Goal: Task Accomplishment & Management: Use online tool/utility

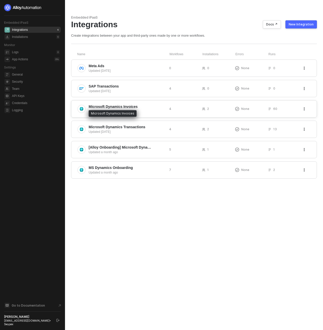
click at [136, 108] on span "Microsoft Dynamics Invoices" at bounding box center [113, 106] width 49 height 5
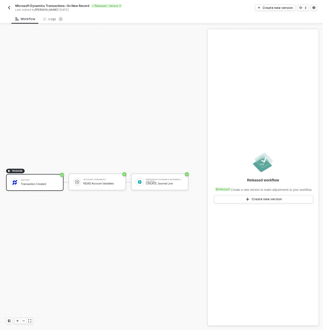
scroll to position [9, 0]
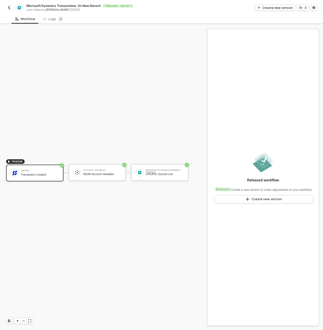
click at [63, 113] on div "TRIGGER Swypex Transaction Created Account Variables READ Account Variables Mic…" at bounding box center [102, 172] width 205 height 315
click at [153, 175] on div "CREATE Journal Line" at bounding box center [165, 173] width 38 height 3
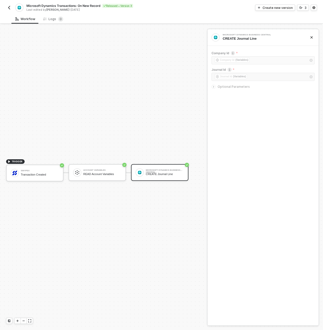
click at [10, 8] on img "button" at bounding box center [9, 8] width 4 height 4
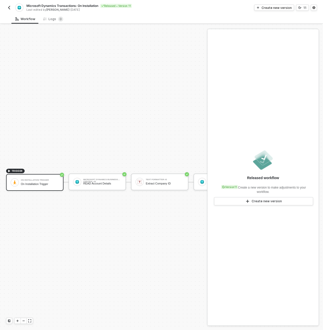
scroll to position [13, 0]
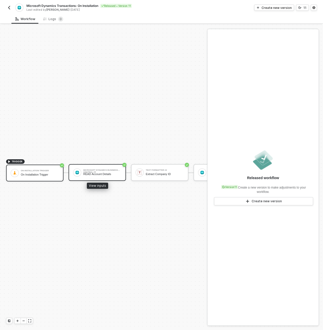
click at [96, 169] on div "Microsoft Dynamics Business Central #5" at bounding box center [102, 170] width 38 height 2
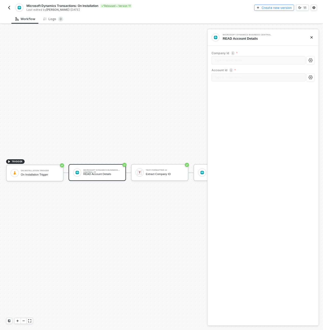
click at [276, 7] on div "Create new version" at bounding box center [277, 8] width 30 height 4
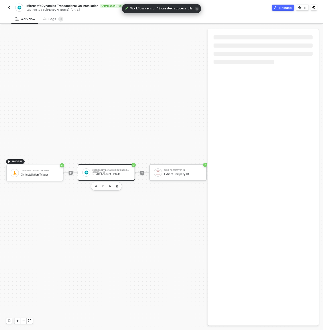
click at [108, 169] on div "Microsoft Dynamics Business Central #5" at bounding box center [112, 170] width 38 height 2
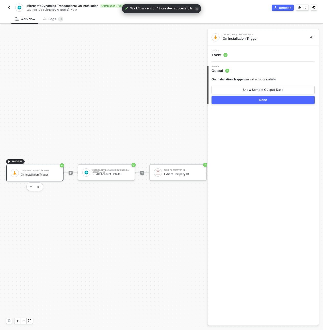
click at [263, 53] on div "Step 1 Event" at bounding box center [264, 54] width 110 height 8
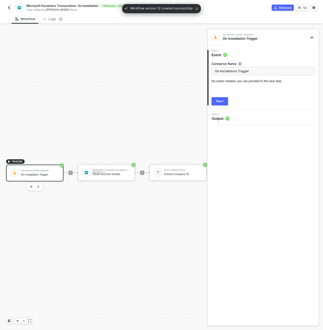
click at [222, 102] on div "Next" at bounding box center [220, 101] width 8 height 4
click at [108, 172] on div "READ Account Details" at bounding box center [112, 173] width 38 height 3
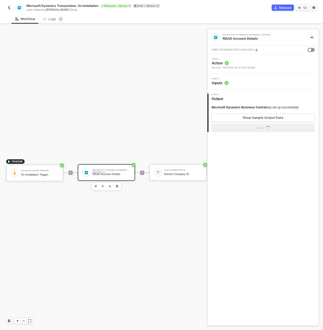
click at [228, 84] on circle at bounding box center [227, 83] width 4 height 4
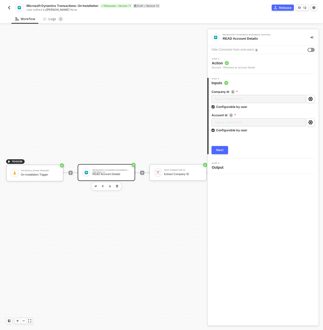
click at [127, 168] on div "Microsoft Dynamics Business Central #5 READ Account Details" at bounding box center [112, 173] width 38 height 10
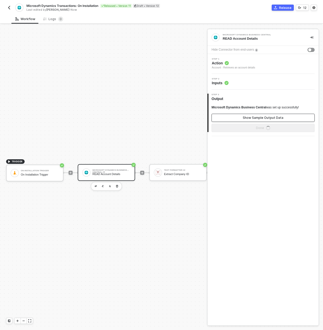
click at [231, 118] on button "Show Sample Output Data" at bounding box center [263, 118] width 103 height 8
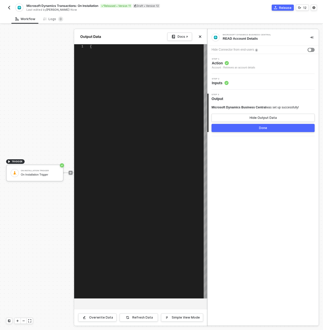
type textarea "{ "account": { "id": "2102a939-5ce6-ee11-a201-6045bdc89dad", "number": "11100",…"
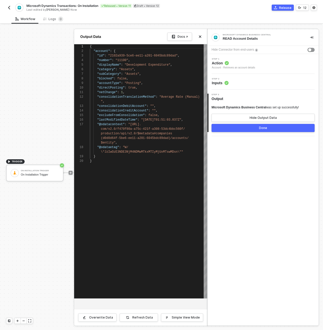
click at [235, 78] on div "Step 2 Inputs" at bounding box center [264, 82] width 110 height 8
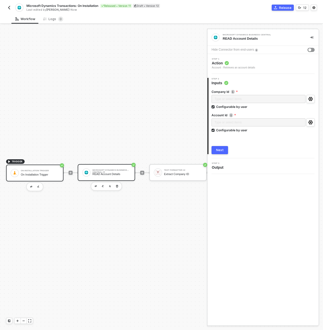
click at [36, 168] on div "On Installation Trigger On Installation Trigger" at bounding box center [40, 173] width 38 height 10
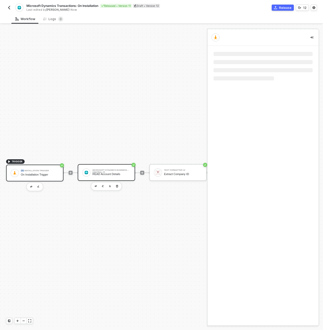
click at [36, 168] on div "On Installation Trigger On Installation Trigger" at bounding box center [40, 173] width 38 height 10
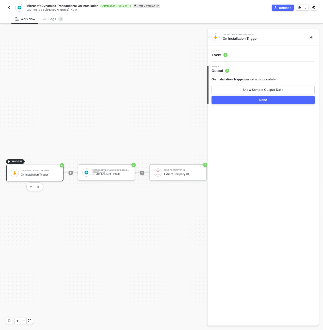
click at [169, 94] on div "TRIGGER On Installation Trigger On Installation Trigger Microsoft Dynamics Busi…" at bounding box center [318, 172] width 636 height 315
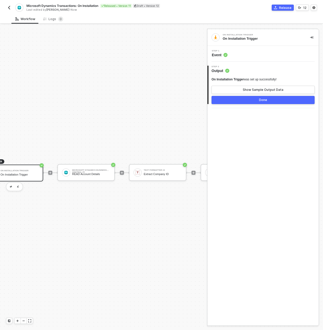
scroll to position [13, 71]
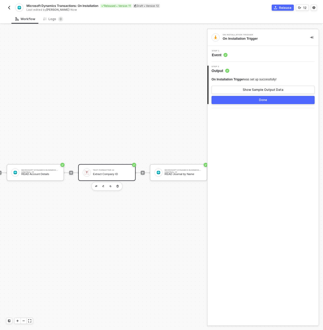
click at [95, 172] on div "Extract Company ID" at bounding box center [112, 173] width 38 height 3
click at [24, 168] on div "Microsoft Dynamics Business Central #5 READ Account Details" at bounding box center [40, 173] width 38 height 10
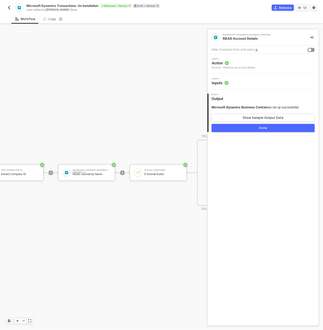
scroll to position [13, 163]
click at [95, 169] on div "Microsoft Dynamics Business Central #2" at bounding box center [92, 170] width 38 height 2
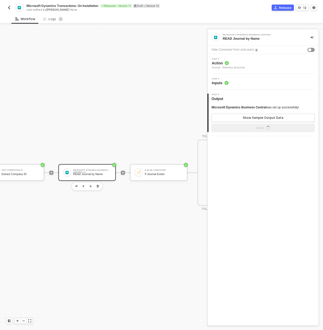
scroll to position [13, 61]
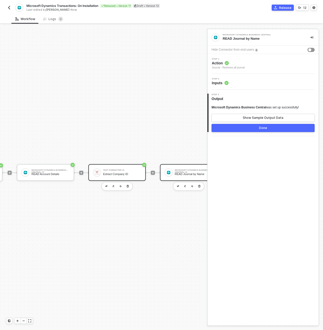
click at [118, 172] on div "Extract Company ID" at bounding box center [122, 173] width 38 height 3
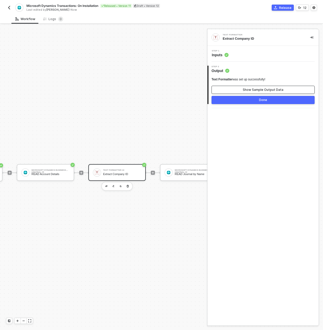
click at [266, 91] on div "Show Sample Output Data" at bounding box center [263, 90] width 41 height 4
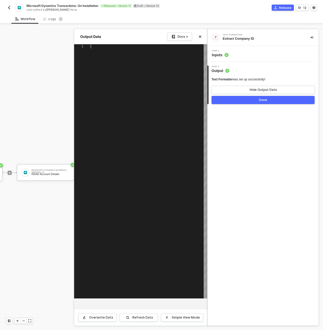
type textarea "{ "value": "d0d0d64f-5be6-ee11-a201-6045bdc89dad" }"
click at [257, 55] on div "Step 1 Inputs" at bounding box center [264, 54] width 110 height 8
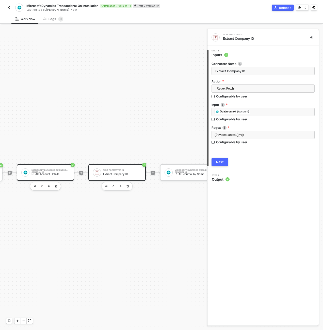
click at [51, 169] on div "Microsoft Dynamics Business Central #5" at bounding box center [51, 170] width 38 height 2
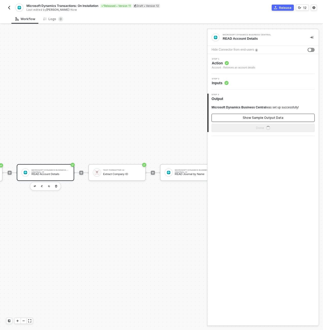
click at [241, 120] on button "Show Sample Output Data" at bounding box center [263, 118] width 103 height 8
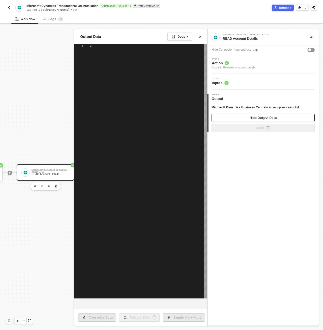
scroll to position [46, 0]
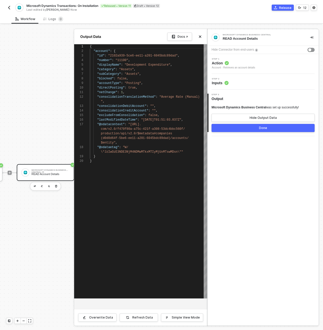
type textarea ""netChange": 1, "consolidationTranslationMethod": "Average Rate (Manual)", "con…"
click at [111, 126] on span ""@odatacontext"" at bounding box center [110, 125] width 27 height 4
click at [45, 133] on div at bounding box center [161, 177] width 323 height 305
click at [45, 133] on div "TRIGGER On Installation Trigger On Installation Trigger Microsoft Dynamics Busi…" at bounding box center [257, 172] width 636 height 315
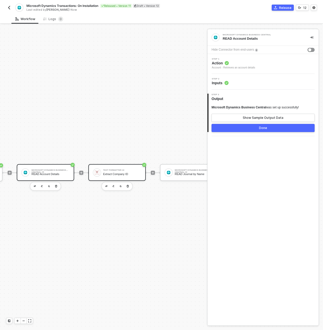
click at [125, 168] on div "Text Formatter #2 Extract Company ID" at bounding box center [122, 173] width 38 height 10
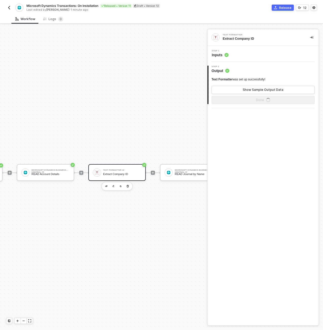
click at [248, 53] on div "Step 1 Inputs" at bounding box center [264, 54] width 110 height 8
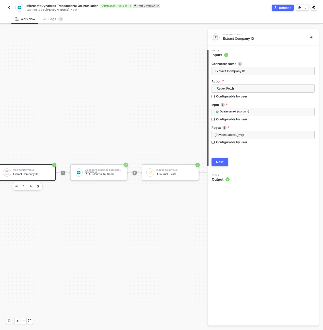
scroll to position [13, 153]
click at [314, 38] on button "button" at bounding box center [312, 37] width 6 height 6
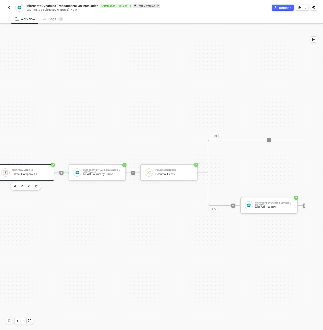
scroll to position [12, 153]
click at [160, 174] on div "If-Else Conditions If Journal Exists" at bounding box center [168, 172] width 57 height 17
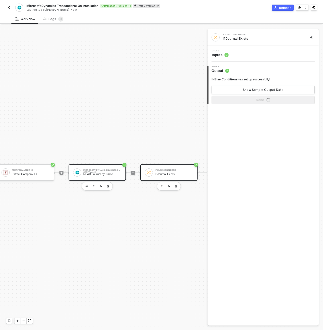
click at [91, 169] on div "Microsoft Dynamics Business Central #2" at bounding box center [102, 170] width 38 height 2
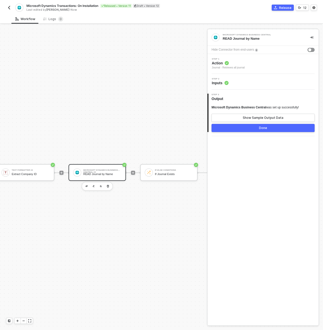
click at [80, 171] on div at bounding box center [77, 172] width 8 height 8
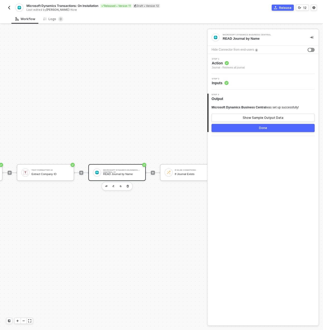
scroll to position [12, 163]
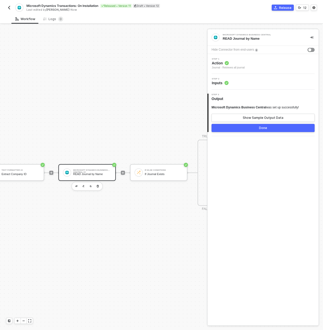
click at [82, 172] on div "READ Journal by Name" at bounding box center [92, 173] width 38 height 3
click at [267, 77] on div "Step 2 Inputs" at bounding box center [263, 82] width 111 height 16
click at [266, 79] on div "Step 2 Inputs" at bounding box center [264, 82] width 110 height 8
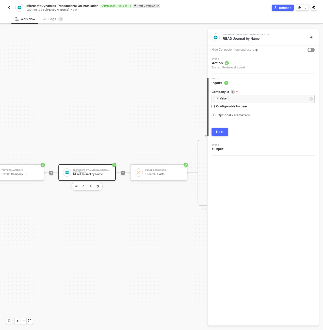
click at [240, 116] on span "Optional Parameters" at bounding box center [234, 115] width 32 height 4
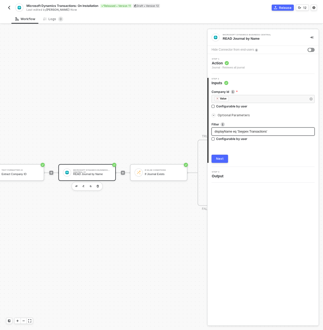
click at [244, 131] on span "displayName eq 'Swypex Transactions'" at bounding box center [241, 132] width 53 height 4
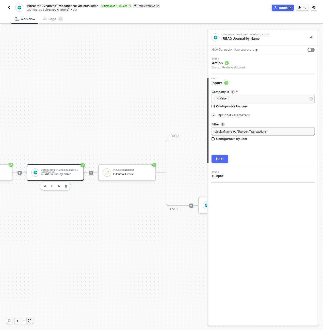
scroll to position [12, 203]
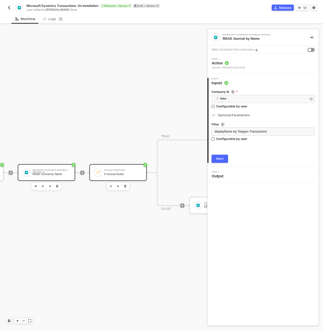
click at [128, 168] on div "If-Else Conditions If Journal Exists" at bounding box center [123, 173] width 38 height 10
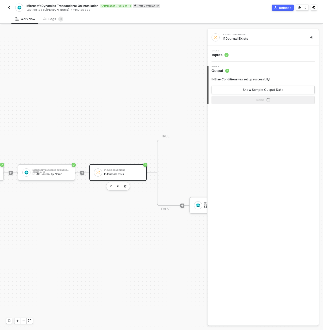
click at [246, 50] on div "Step 1 Inputs" at bounding box center [264, 54] width 110 height 8
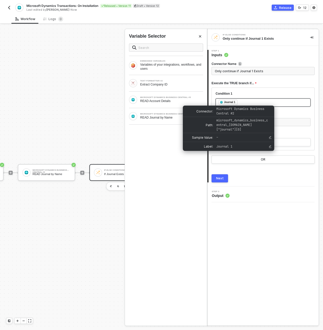
click at [229, 101] on div "Journal 1" at bounding box center [229, 102] width 11 height 5
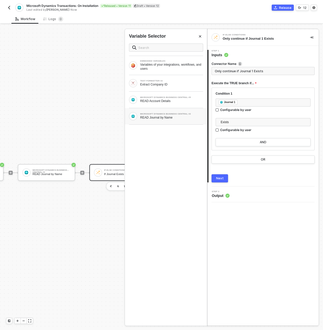
click at [170, 114] on div "MICROSOFT DYNAMICS BUSINESS CENTRAL #2" at bounding box center [171, 114] width 63 height 2
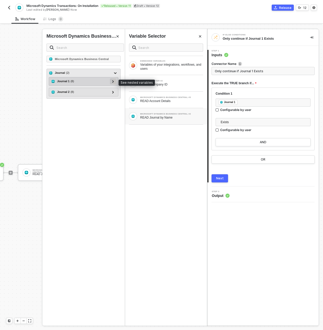
click at [113, 81] on icon at bounding box center [113, 81] width 2 height 3
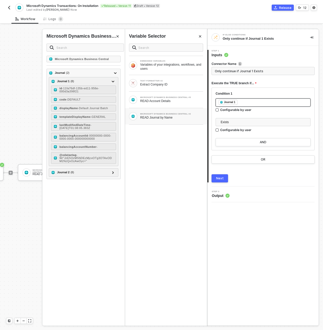
click at [268, 101] on div "﻿ ﻿ Journal 1 ﻿" at bounding box center [263, 103] width 89 height 6
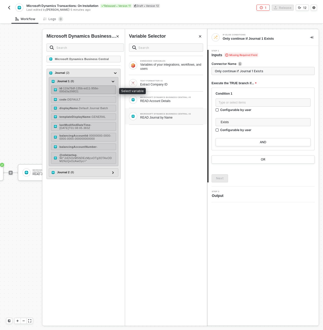
click at [105, 88] on div "id - 11fa76df-135b-ed11-956e-000d3a398f21" at bounding box center [87, 90] width 54 height 6
type input "Only continue if Id Exists"
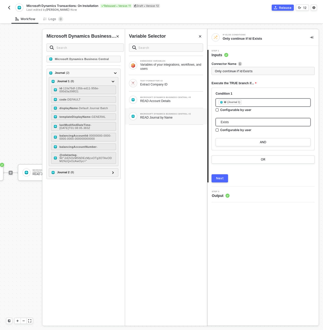
click at [234, 119] on span "Exists" at bounding box center [264, 122] width 87 height 8
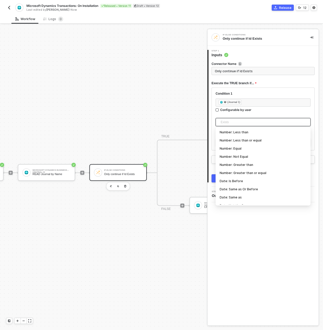
scroll to position [152, 0]
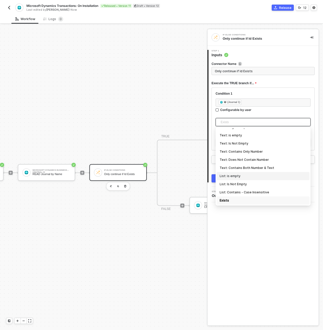
click at [244, 252] on div "If-Else Conditions Only continue if Id Exists 1 Step 1 Inputs Connector Name On…" at bounding box center [263, 177] width 111 height 296
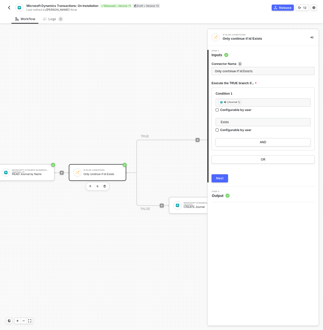
scroll to position [12, 295]
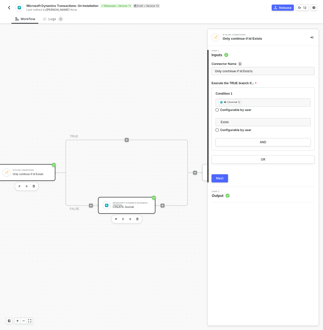
click at [133, 197] on div "Microsoft Dynamics Business Central CREATE Journal" at bounding box center [126, 205] width 57 height 17
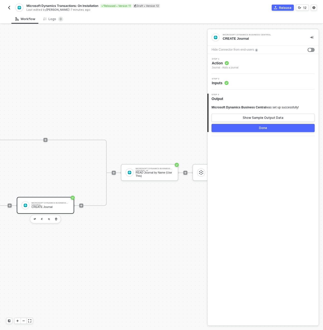
scroll to position [13, 464]
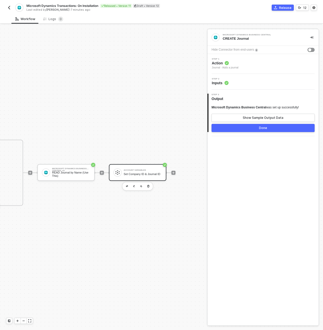
click at [136, 172] on div "Set Company ID & Journal ID" at bounding box center [143, 173] width 38 height 3
click at [137, 172] on div "Set Company ID & Journal ID" at bounding box center [143, 173] width 38 height 3
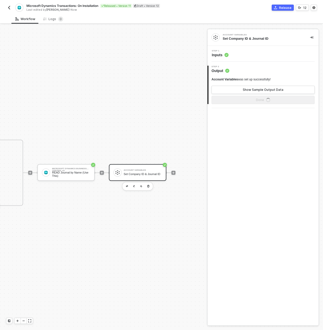
click at [250, 57] on div "Step 1 Inputs" at bounding box center [264, 54] width 110 height 8
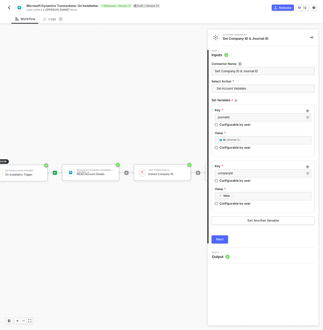
scroll to position [13, 0]
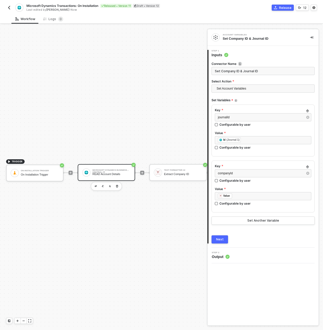
click at [93, 169] on div "Microsoft Dynamics Business Central #5" at bounding box center [112, 170] width 38 height 2
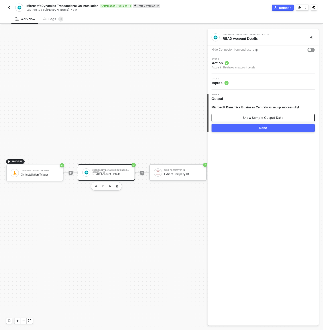
click at [240, 114] on button "Show Sample Output Data" at bounding box center [263, 118] width 103 height 8
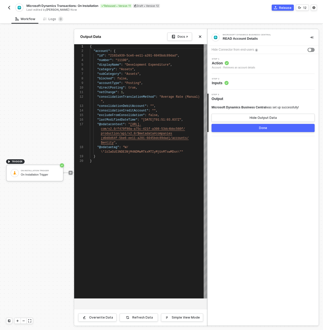
scroll to position [46, 0]
click at [54, 124] on div at bounding box center [161, 177] width 323 height 305
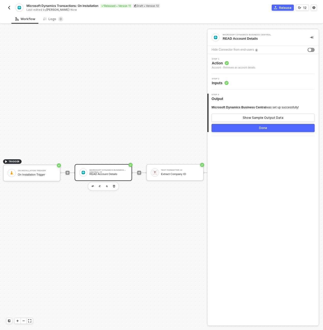
scroll to position [13, 0]
click at [317, 8] on div "Microsoft Dynamics Transactions: On Installation Released • Version 11 Draft • …" at bounding box center [161, 7] width 323 height 14
click at [314, 10] on button "button" at bounding box center [314, 8] width 6 height 6
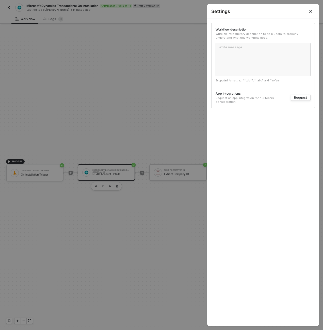
click at [313, 11] on button "Close" at bounding box center [311, 11] width 6 height 6
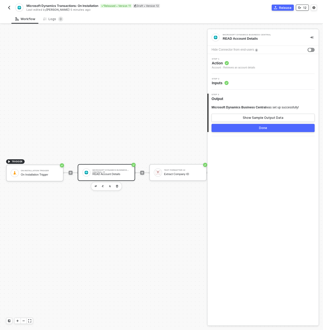
click at [309, 8] on button "12" at bounding box center [302, 8] width 13 height 6
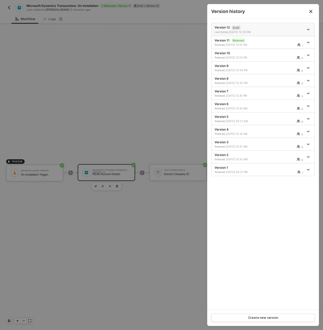
click at [313, 28] on li "Version 12 Draft Last Edited 08/26/2025 12:29 PM" at bounding box center [263, 29] width 103 height 13
click at [310, 28] on span "icon-arrow-down" at bounding box center [309, 29] width 4 height 3
click at [280, 58] on div "Delete" at bounding box center [291, 57] width 32 height 5
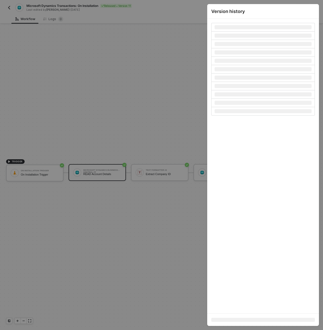
click at [186, 137] on div at bounding box center [161, 165] width 323 height 330
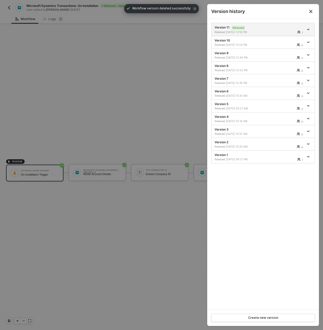
click at [13, 10] on div at bounding box center [161, 165] width 323 height 330
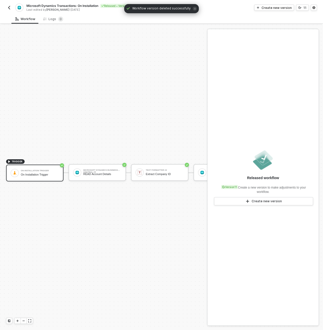
click at [11, 8] on img "button" at bounding box center [9, 8] width 4 height 4
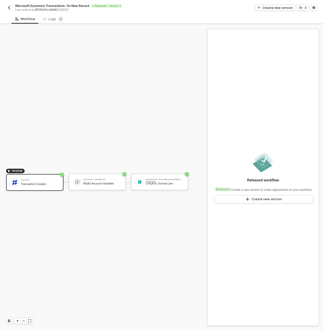
scroll to position [9, 0]
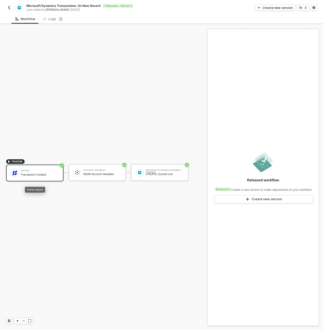
click at [53, 171] on div "Swypex" at bounding box center [40, 171] width 38 height 2
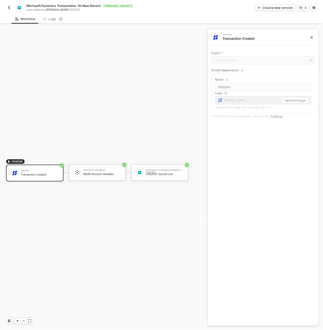
click at [11, 174] on div at bounding box center [15, 173] width 8 height 8
click at [267, 10] on button "Create new version" at bounding box center [276, 8] width 40 height 6
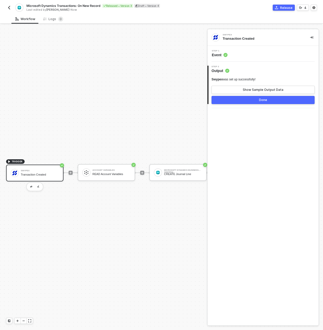
click at [54, 170] on div "Swypex" at bounding box center [40, 171] width 38 height 2
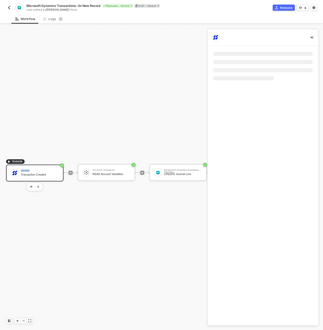
click at [54, 170] on div "Swypex" at bounding box center [40, 171] width 38 height 2
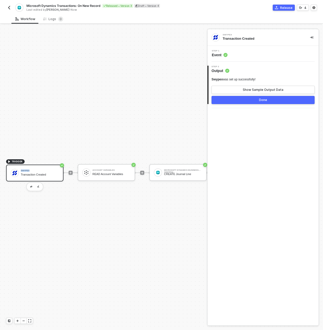
click at [41, 170] on div "Swypex" at bounding box center [40, 171] width 38 height 2
click at [37, 137] on div "TRIGGER Swypex Transaction Created Account Variables READ Account Variables Mic…" at bounding box center [108, 172] width 216 height 315
click at [114, 160] on div at bounding box center [143, 173] width 68 height 40
click at [114, 165] on div "Account Variables READ Account Variables" at bounding box center [106, 172] width 57 height 17
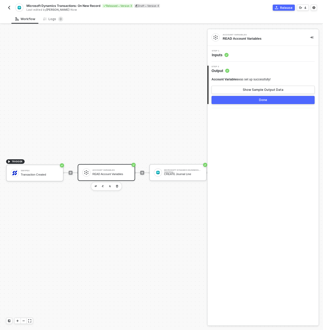
click at [241, 51] on div "Step 1 Inputs" at bounding box center [264, 54] width 110 height 8
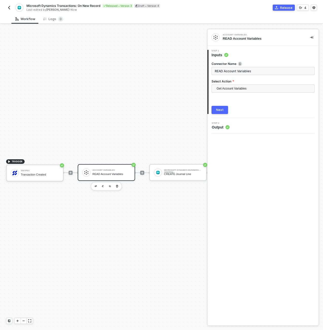
click at [220, 107] on button "Next" at bounding box center [220, 110] width 17 height 8
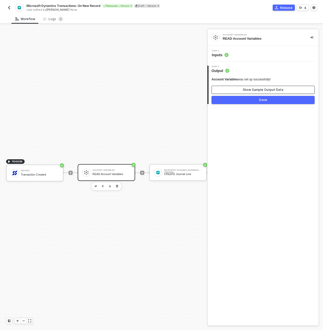
click at [247, 91] on div "Show Sample Output Data" at bounding box center [263, 90] width 41 height 4
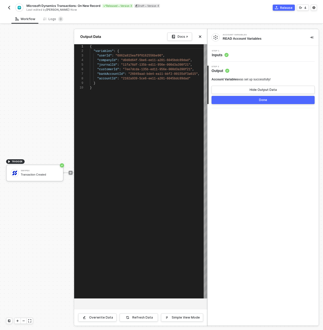
scroll to position [41, 0]
click at [237, 51] on div "Step 1 Inputs" at bounding box center [264, 54] width 110 height 8
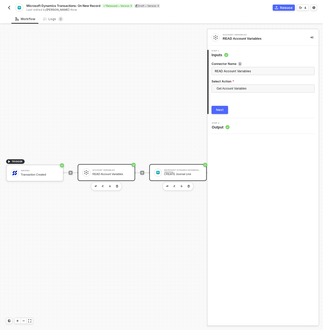
click at [191, 169] on div "Microsoft Dynamics Business Central" at bounding box center [183, 170] width 38 height 2
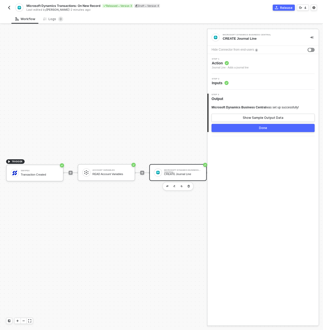
click at [247, 81] on div "Step 2 Inputs" at bounding box center [264, 82] width 110 height 8
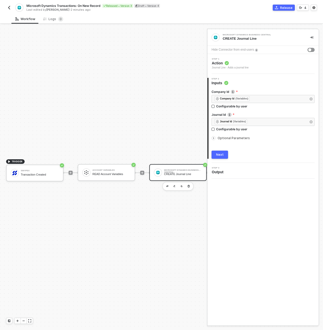
click at [8, 9] on img "button" at bounding box center [9, 8] width 4 height 4
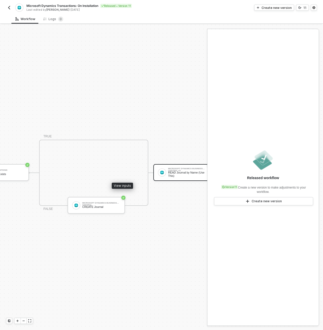
scroll to position [13, 357]
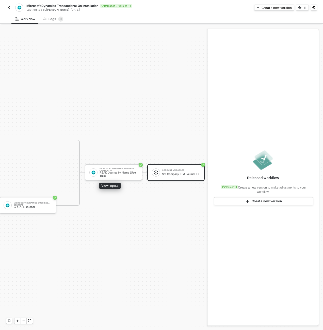
click at [191, 172] on div "Set Company ID & Journal ID" at bounding box center [181, 173] width 38 height 3
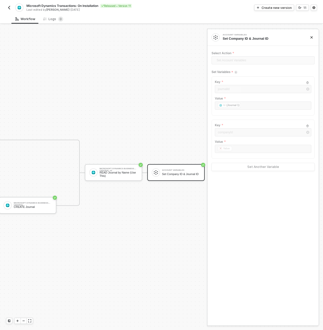
click at [10, 7] on img "button" at bounding box center [9, 8] width 4 height 4
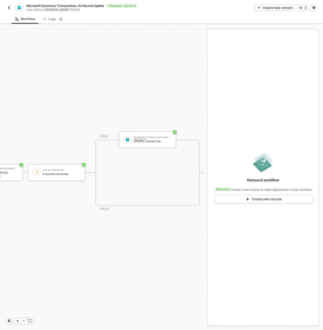
scroll to position [13, 7]
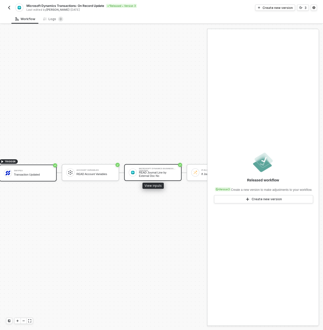
click at [137, 168] on div "Microsoft Dynamics Business Central READ Journal Line by External Doc No" at bounding box center [157, 173] width 40 height 10
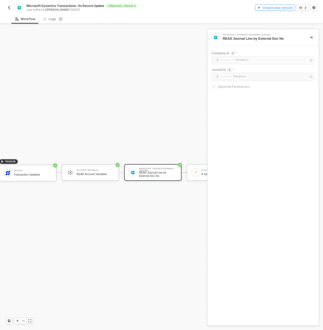
click at [266, 7] on div "Create new version" at bounding box center [278, 8] width 30 height 4
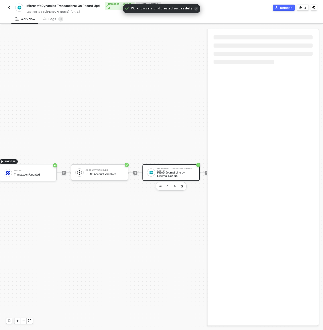
click at [169, 171] on div "READ Journal Line by External Doc No" at bounding box center [176, 174] width 38 height 6
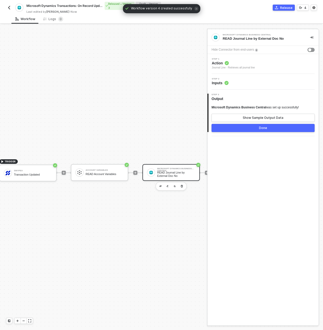
click at [256, 81] on div "Step 2 Inputs" at bounding box center [264, 82] width 110 height 8
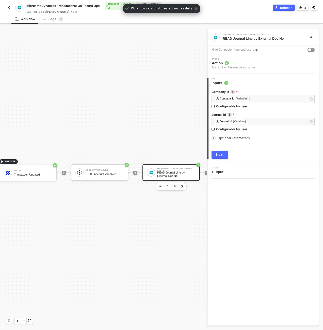
click at [255, 63] on span "Action" at bounding box center [233, 63] width 43 height 5
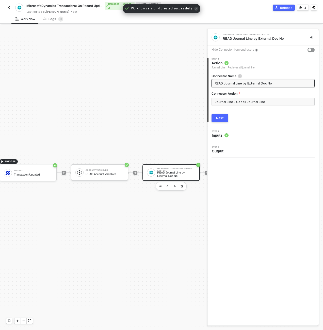
click at [223, 118] on div "Next" at bounding box center [220, 118] width 8 height 4
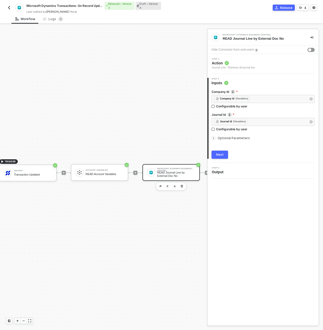
click at [229, 138] on span "Optional Parameters" at bounding box center [234, 138] width 32 height 4
click at [97, 102] on div "TRIGGER Swypex Transaction Updated Account Variables READ Account Variables Mic…" at bounding box center [203, 172] width 421 height 315
click at [10, 10] on button "button" at bounding box center [9, 8] width 6 height 6
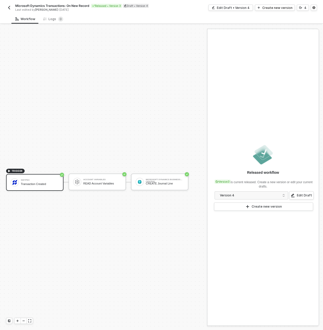
scroll to position [9, 0]
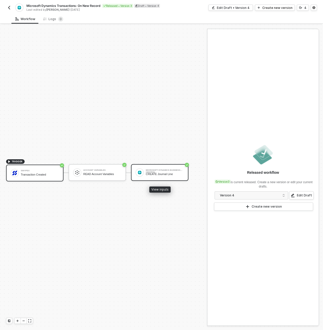
click at [149, 174] on div "CREATE Journal Line" at bounding box center [165, 173] width 38 height 3
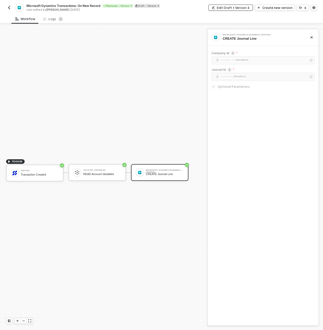
click at [243, 9] on div "Edit Draft • Version 4" at bounding box center [233, 8] width 33 height 4
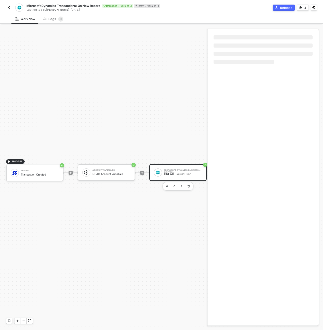
click at [170, 170] on div "Microsoft Dynamics Business Central" at bounding box center [183, 170] width 38 height 2
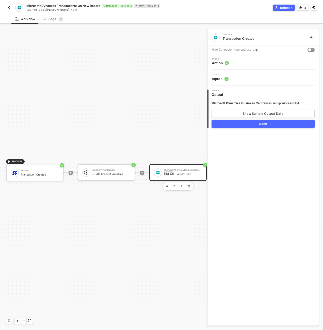
click at [240, 78] on div "Step 2 Inputs" at bounding box center [264, 78] width 110 height 8
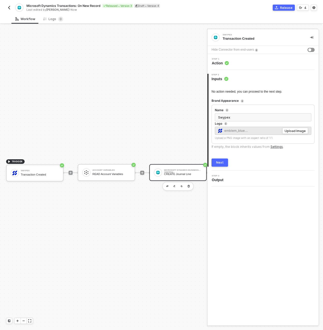
click at [239, 64] on div "Step 1 Action" at bounding box center [264, 62] width 110 height 8
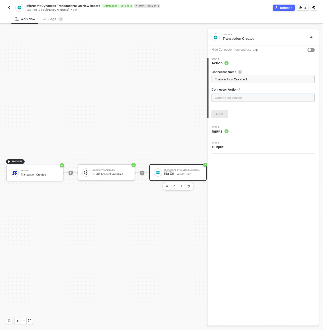
click at [239, 99] on input "text" at bounding box center [263, 98] width 103 height 8
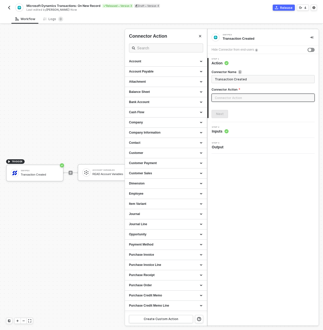
click at [82, 97] on div at bounding box center [161, 177] width 323 height 305
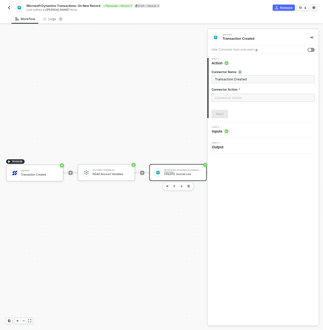
click at [95, 103] on div "TRIGGER Swypex Transaction Created Account Variables READ Account Variables Mic…" at bounding box center [108, 172] width 216 height 315
click at [197, 168] on div "Microsoft Dynamics Business Central CREATE Journal Line" at bounding box center [183, 173] width 38 height 10
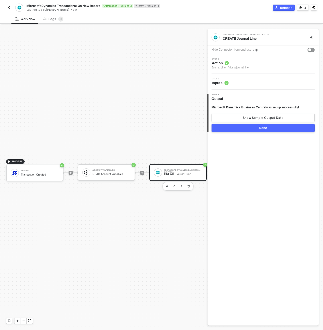
click at [230, 68] on div "Journal Line - Adds a journal line" at bounding box center [230, 68] width 37 height 4
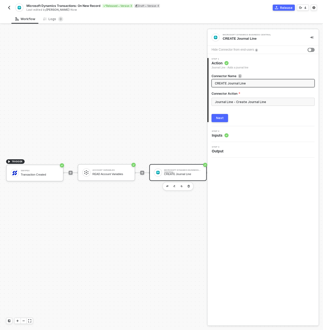
click at [223, 123] on div "1 Step 1 Action Journal Line - Adds a journal line Connector Name CREATE Journa…" at bounding box center [263, 90] width 111 height 72
click at [221, 117] on div "Next" at bounding box center [220, 118] width 8 height 4
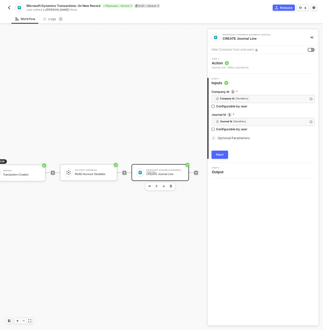
scroll to position [9, 44]
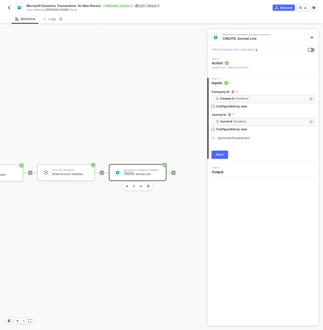
click at [219, 137] on span "Optional Parameters" at bounding box center [234, 138] width 32 height 4
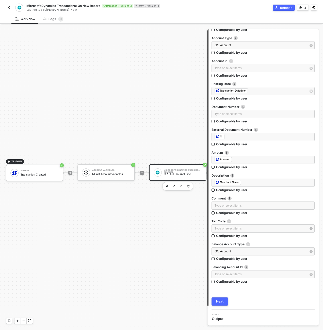
scroll to position [9, 0]
click at [52, 171] on div "Swypex" at bounding box center [40, 171] width 38 height 2
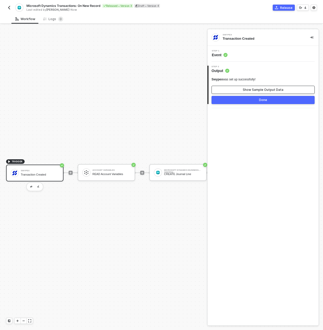
click at [249, 90] on div "Show Sample Output Data" at bounding box center [263, 90] width 41 height 4
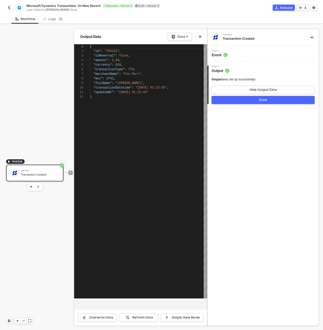
scroll to position [46, 0]
click at [247, 99] on button "Done" at bounding box center [263, 100] width 103 height 8
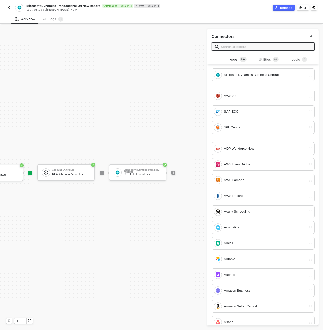
scroll to position [9, 41]
click at [150, 175] on div "CREATE Journal Line" at bounding box center [143, 173] width 38 height 3
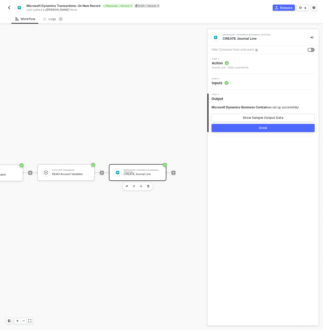
click at [148, 175] on div "CREATE Journal Line" at bounding box center [143, 173] width 38 height 3
click at [237, 87] on div "Step 2 Inputs" at bounding box center [263, 82] width 111 height 16
click at [236, 83] on div "Step 2 Inputs" at bounding box center [264, 82] width 110 height 8
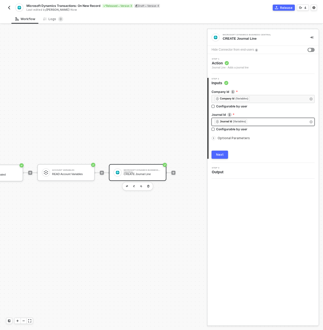
click at [258, 123] on div "﻿ ﻿ Journal Id (Variables) ﻿" at bounding box center [261, 122] width 92 height 6
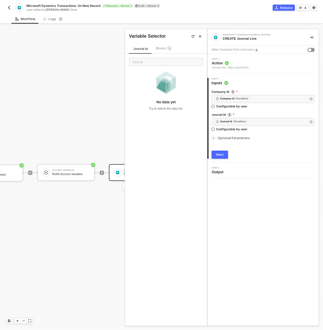
click at [158, 42] on div "Journal Id Blocks 3 No data yet Try to refesh the data list." at bounding box center [166, 182] width 82 height 286
click at [159, 46] on div "Blocks 3" at bounding box center [164, 49] width 16 height 6
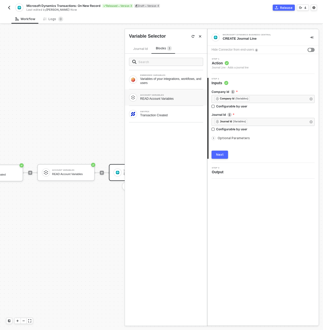
click at [161, 100] on div "READ Account Variables" at bounding box center [171, 99] width 63 height 4
